Goal: Task Accomplishment & Management: Use online tool/utility

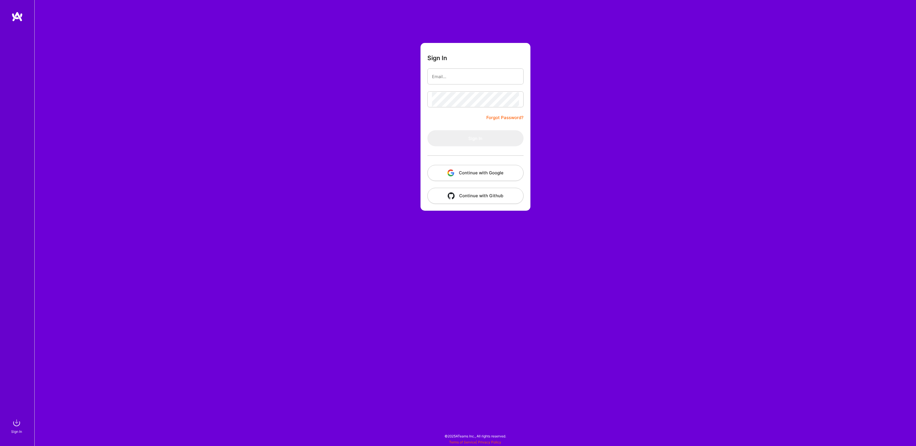
click at [464, 173] on button "Continue with Google" at bounding box center [475, 173] width 96 height 16
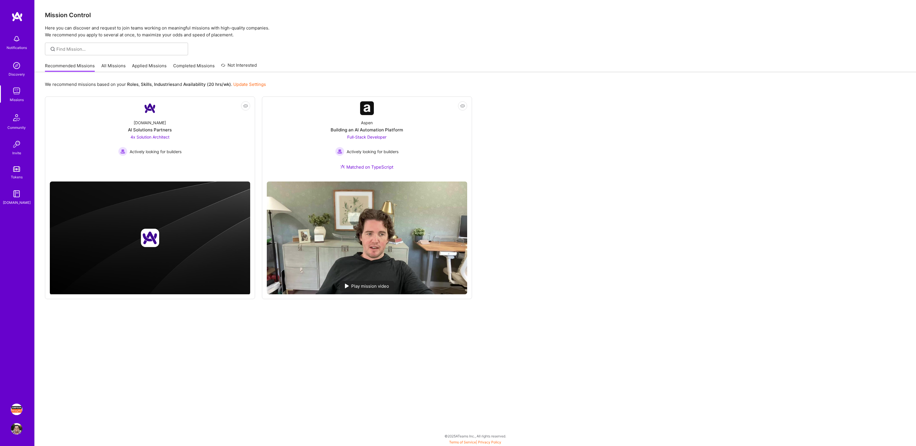
click at [19, 412] on img at bounding box center [16, 409] width 11 height 11
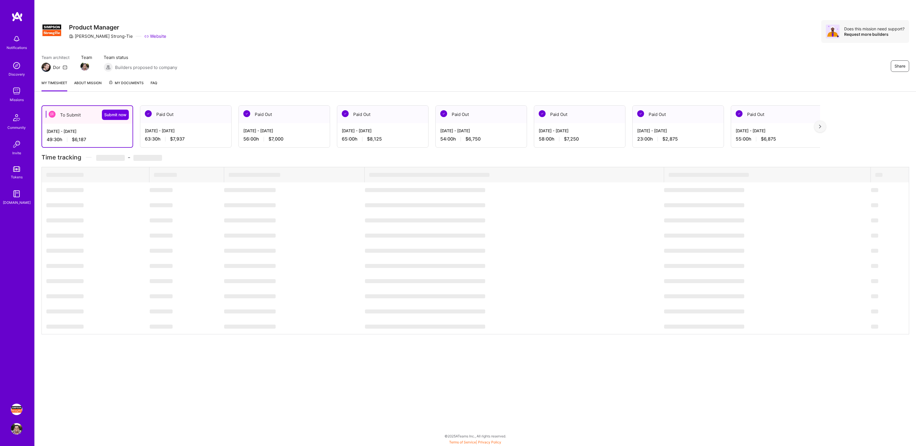
click at [119, 124] on div "Sep 1 - Sep 15, 2025 49:30 h $6,187" at bounding box center [87, 135] width 90 height 23
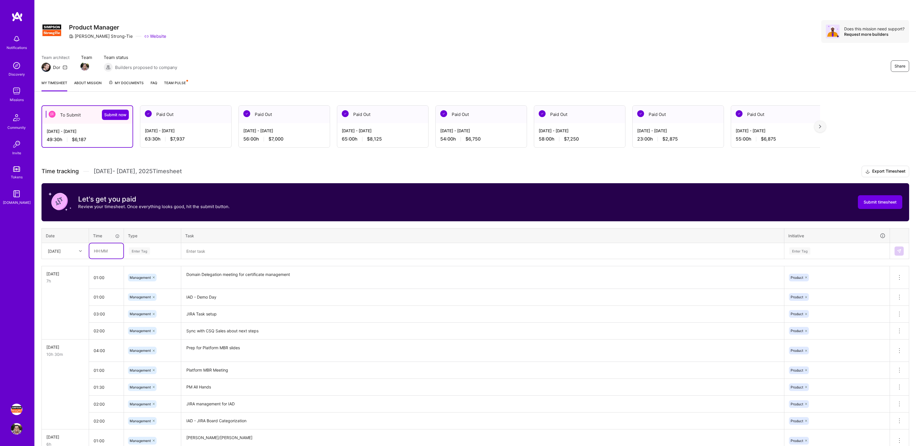
click at [110, 249] on input "text" at bounding box center [106, 250] width 34 height 15
type input "01:00"
type input "mana"
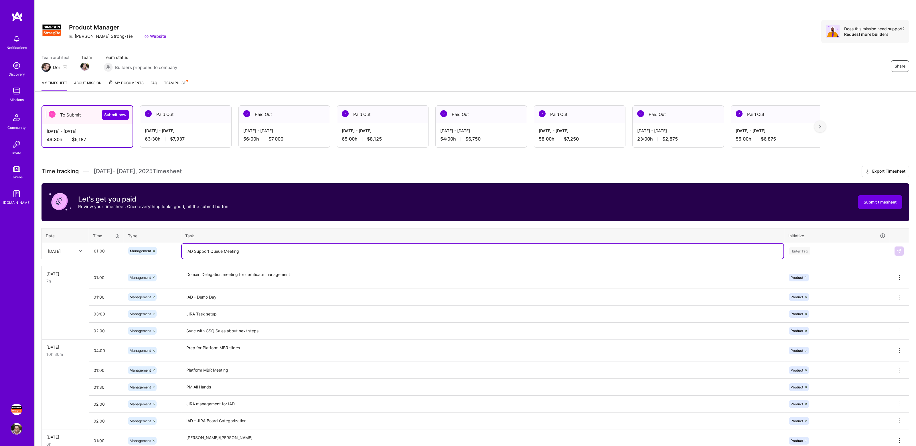
type textarea "IAD Support Queue Meeting"
click at [818, 251] on div "Enter Tag" at bounding box center [837, 250] width 97 height 7
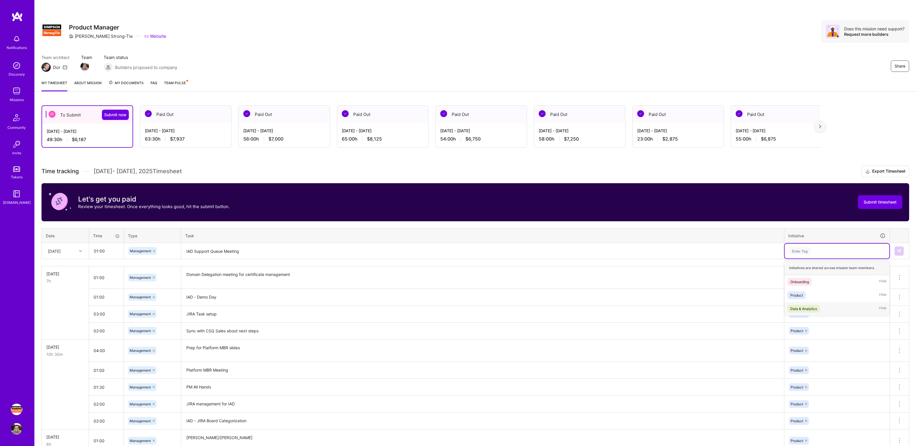
click at [811, 302] on div "Data & Analytics Hide" at bounding box center [837, 308] width 105 height 13
click at [819, 248] on div at bounding box center [821, 251] width 6 height 8
click at [819, 250] on div "Enter Tag" at bounding box center [837, 250] width 97 height 7
click at [824, 298] on div "Product Hide" at bounding box center [837, 295] width 105 height 13
click at [894, 251] on td at bounding box center [899, 251] width 19 height 16
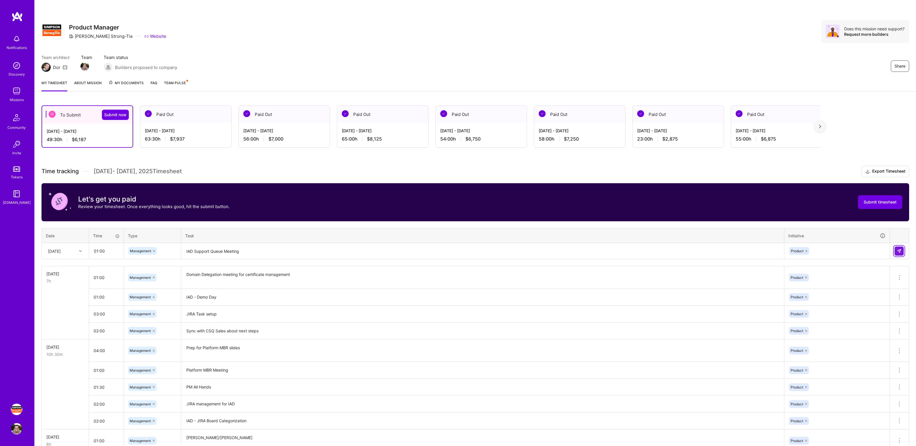
click at [899, 250] on img at bounding box center [899, 251] width 5 height 5
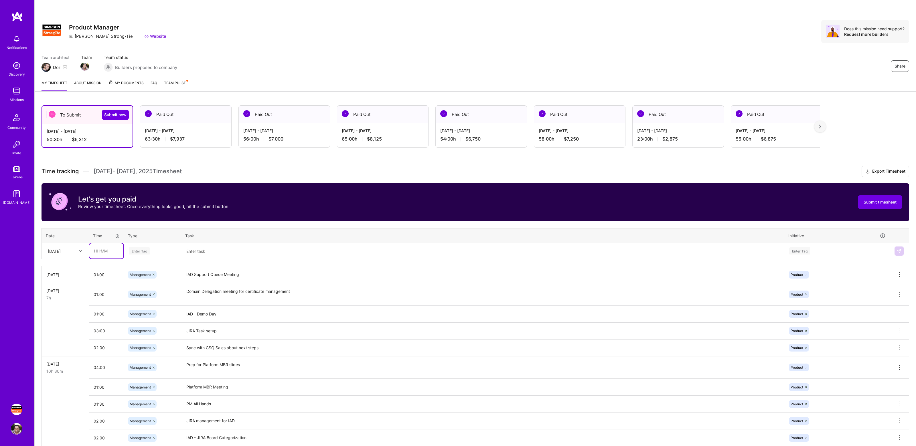
click at [114, 251] on input "text" at bounding box center [106, 250] width 34 height 15
type input "01:00"
type input "mana"
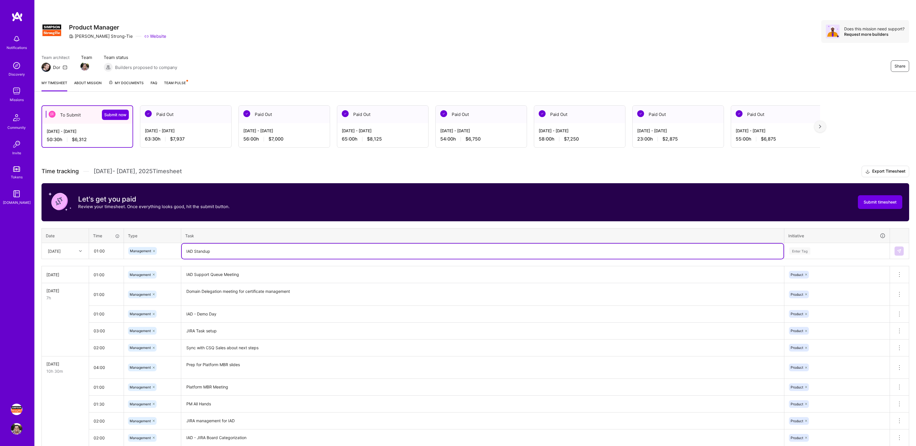
type textarea "IAD Standup"
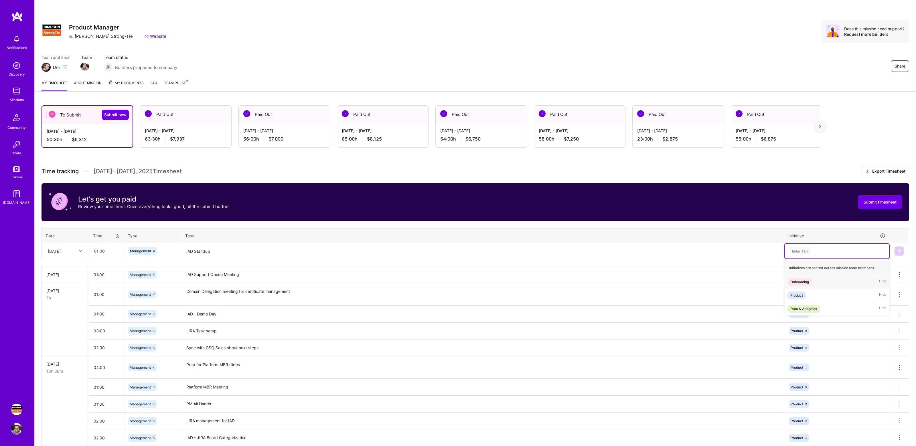
click at [819, 248] on div "Enter Tag" at bounding box center [837, 250] width 97 height 7
click at [814, 293] on div "Product Hide" at bounding box center [837, 295] width 105 height 13
click at [899, 250] on img at bounding box center [899, 251] width 5 height 5
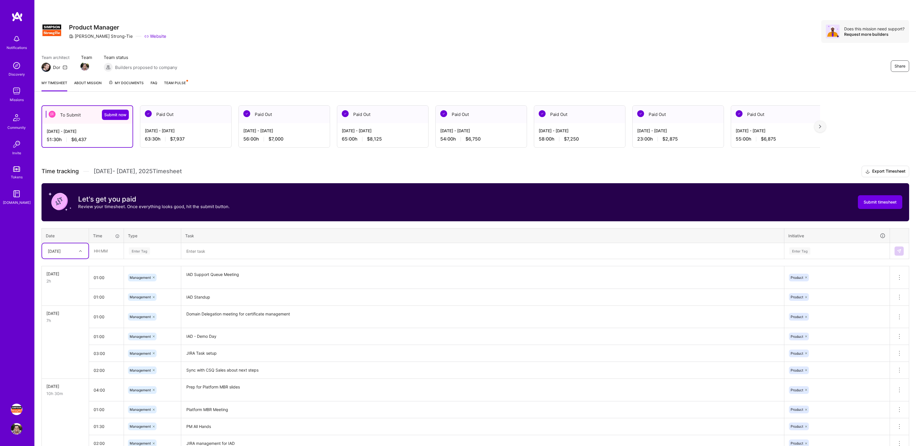
click at [739, 170] on h3 "Time tracking Sep 1 - Sep 15 , 2025 Timesheet Export Timesheet" at bounding box center [476, 171] width 868 height 11
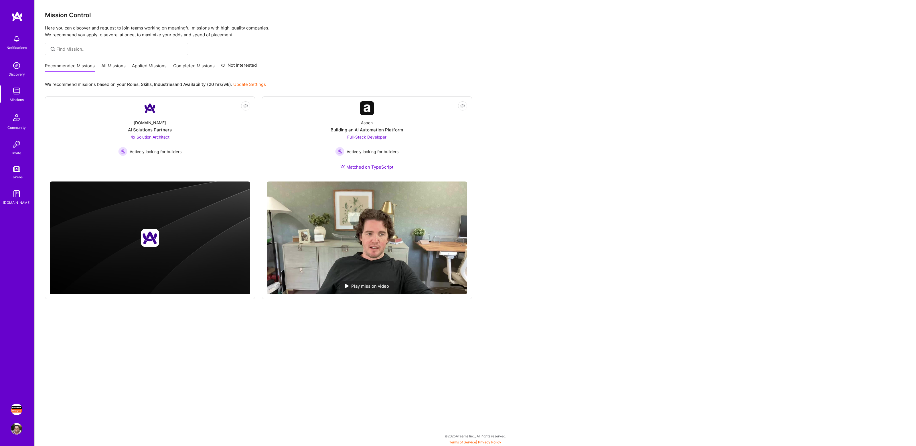
click at [15, 407] on img at bounding box center [16, 409] width 11 height 11
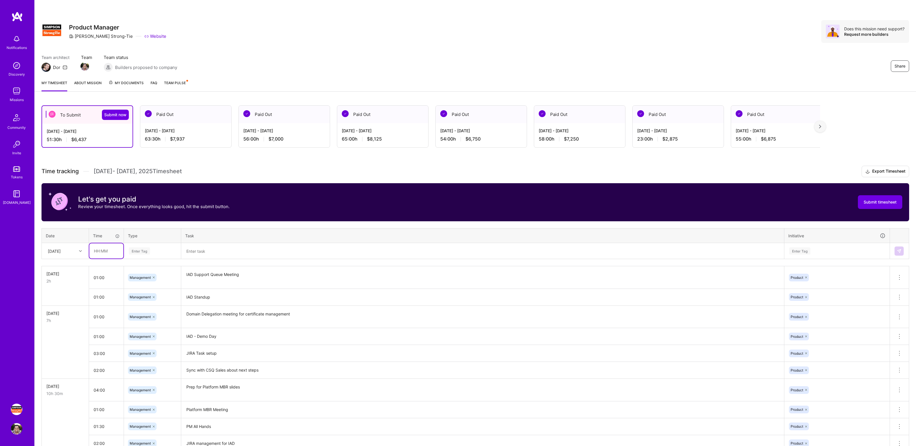
click at [111, 250] on input "text" at bounding box center [106, 250] width 34 height 15
type input "01:00"
type input "manage"
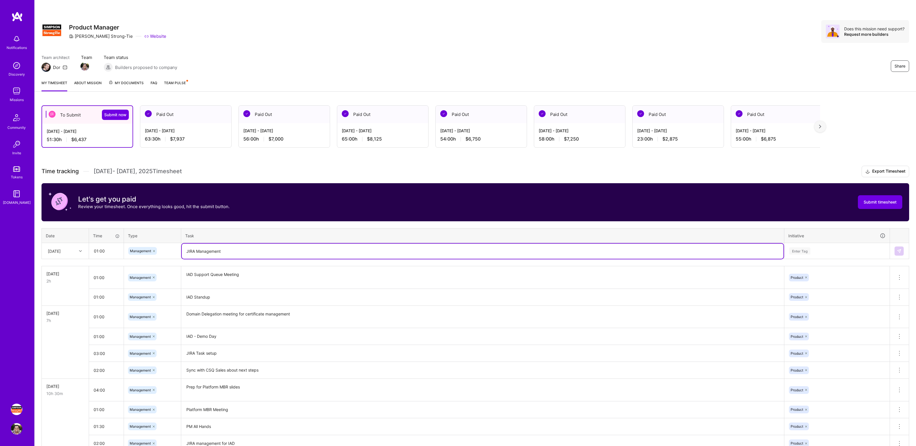
type textarea "JIRA Management"
click at [813, 250] on div "Enter Tag" at bounding box center [837, 250] width 97 height 7
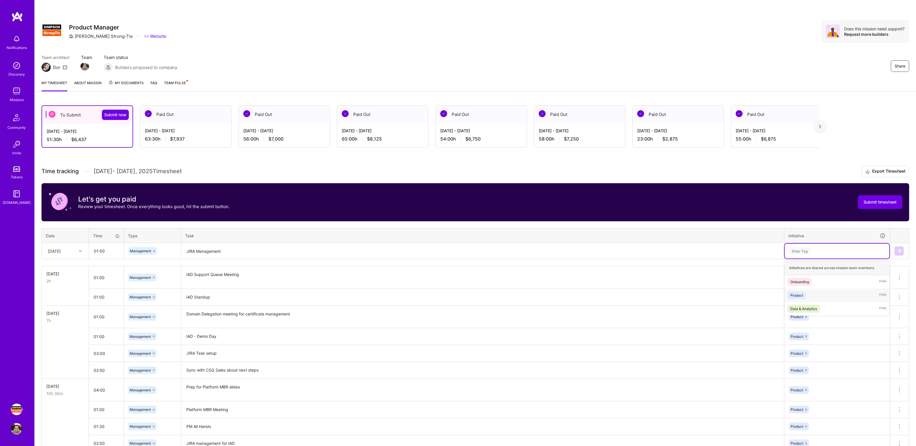
click at [803, 291] on span "Product" at bounding box center [797, 295] width 18 height 8
click at [899, 251] on img at bounding box center [899, 251] width 5 height 5
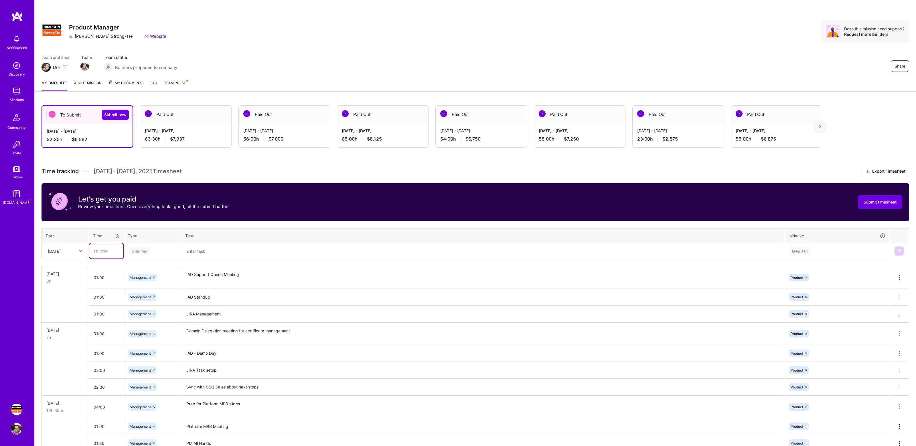
click at [106, 250] on input "text" at bounding box center [106, 250] width 34 height 15
type input "01:00"
type input "mana"
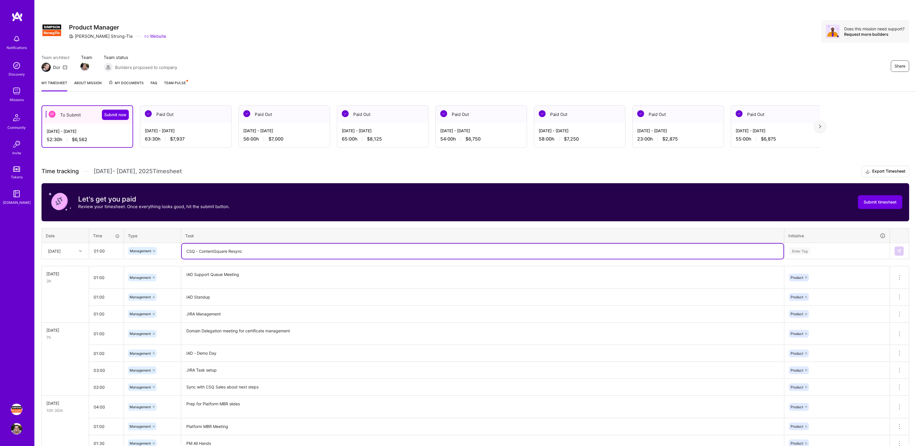
type textarea "CSQ - ContentSquare Resync"
click at [842, 254] on div "Enter Tag" at bounding box center [837, 250] width 97 height 7
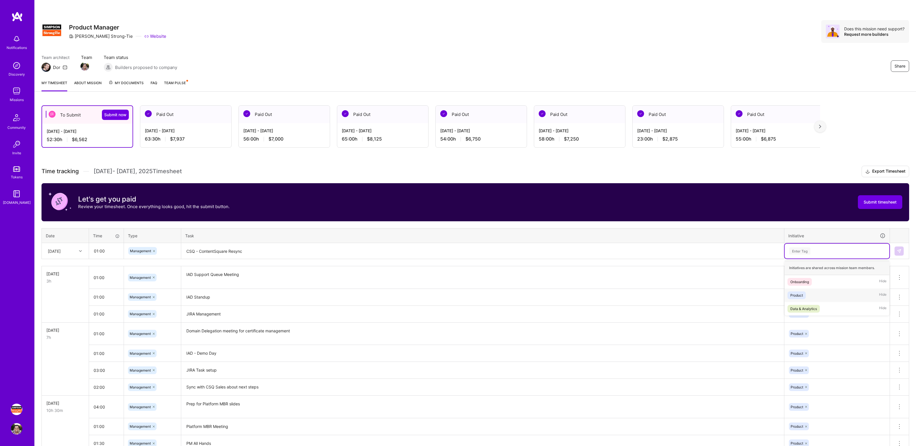
click at [821, 297] on div "Product Hide" at bounding box center [837, 295] width 105 height 13
click at [901, 252] on img at bounding box center [899, 251] width 5 height 5
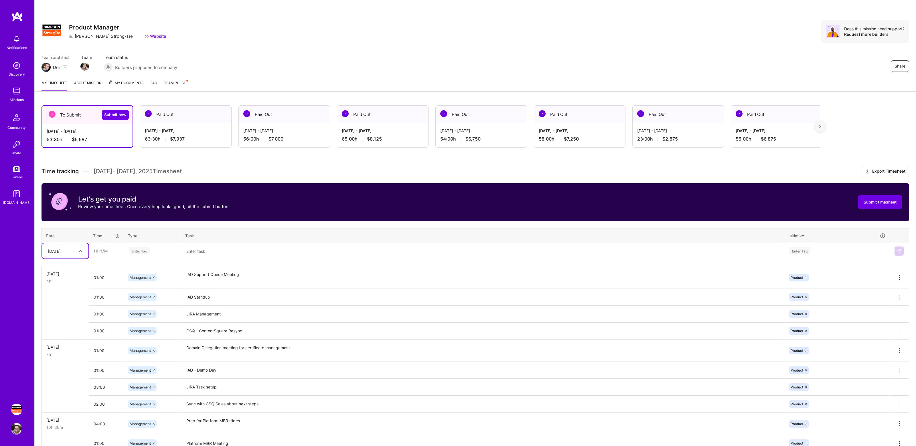
click at [256, 202] on div "Let's get you paid Review your timesheet. Once everything looks good, hit the s…" at bounding box center [476, 202] width 868 height 38
click at [584, 209] on div "Let's get you paid Review your timesheet. Once everything looks good, hit the s…" at bounding box center [476, 202] width 868 height 38
click at [774, 25] on div "Share Product Manager [PERSON_NAME]-Tie Website Does this mission need support?…" at bounding box center [476, 31] width 868 height 23
